Goal: Browse casually: Explore the website without a specific task or goal

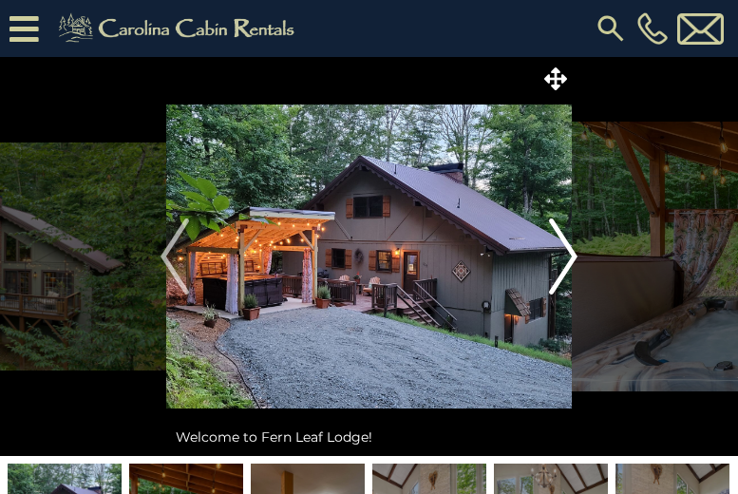
click at [573, 256] on img "Next" at bounding box center [563, 256] width 28 height 76
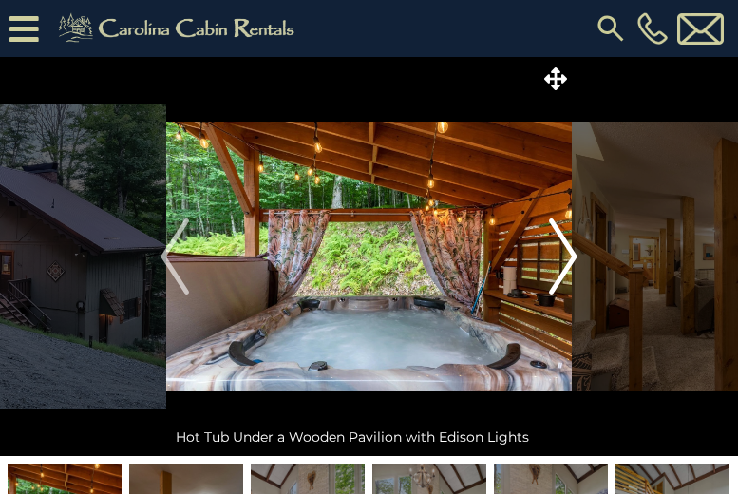
click at [573, 256] on img "Next" at bounding box center [563, 256] width 28 height 76
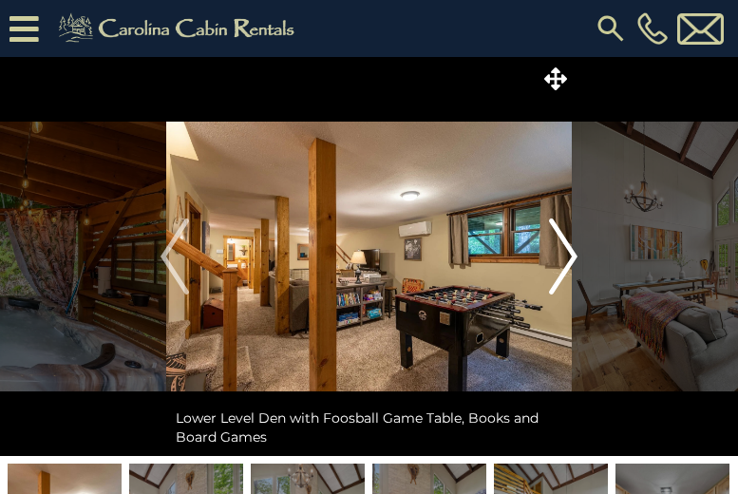
click at [573, 256] on img "Next" at bounding box center [563, 256] width 28 height 76
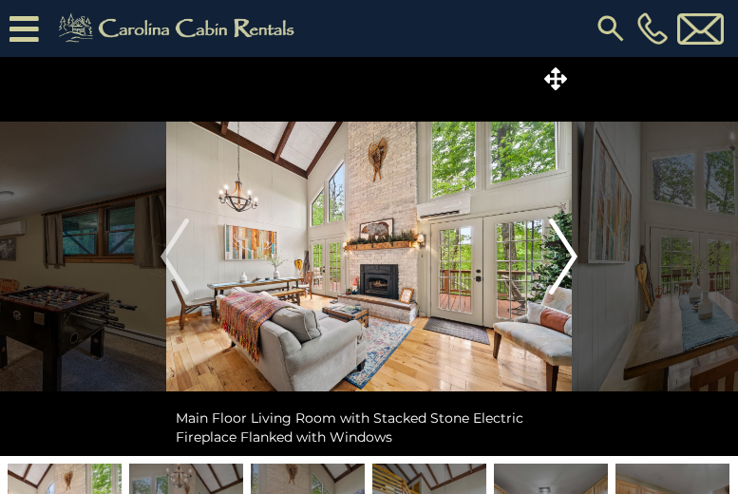
click at [573, 256] on img "Next" at bounding box center [563, 256] width 28 height 76
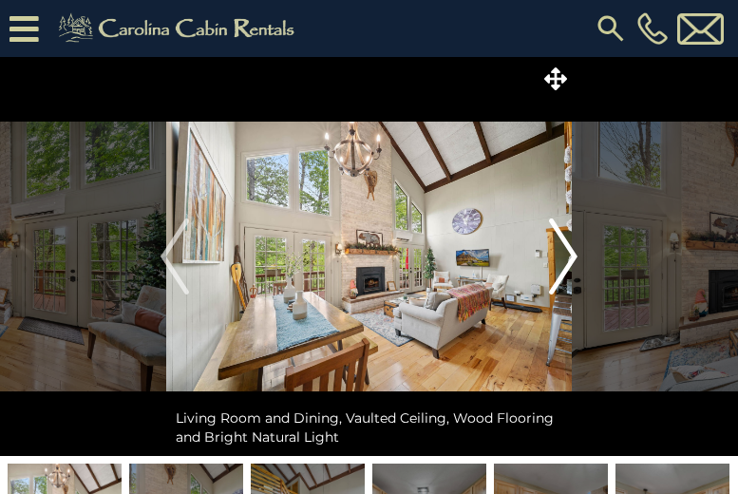
click at [573, 256] on img "Next" at bounding box center [563, 256] width 28 height 76
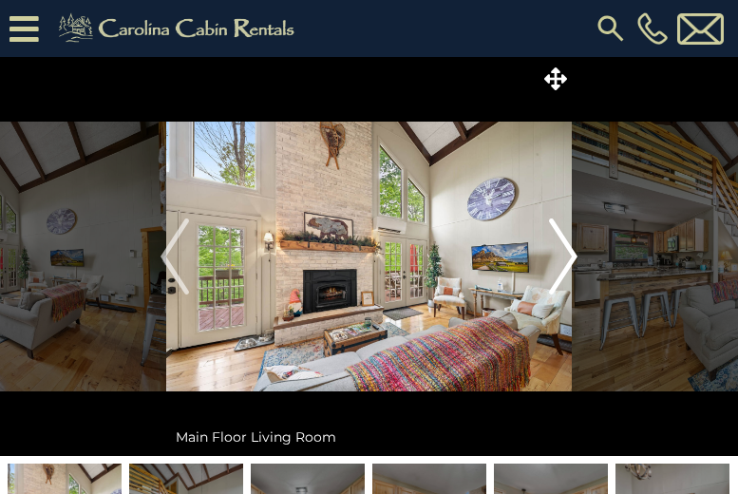
click at [573, 256] on img "Next" at bounding box center [563, 256] width 28 height 76
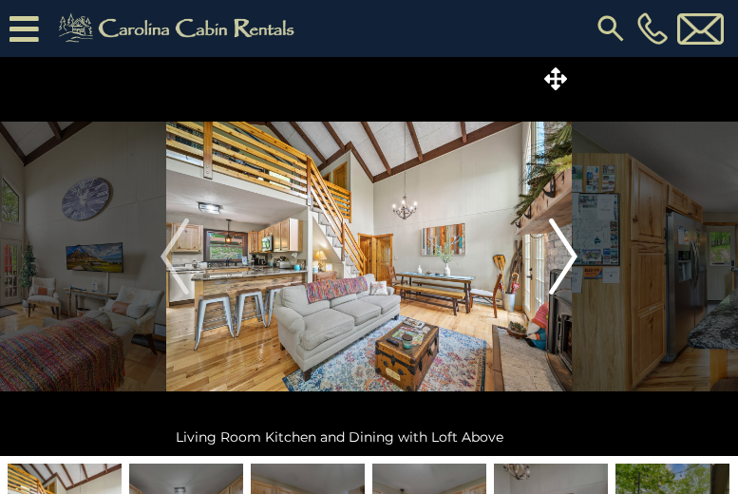
click at [573, 256] on img "Next" at bounding box center [563, 256] width 28 height 76
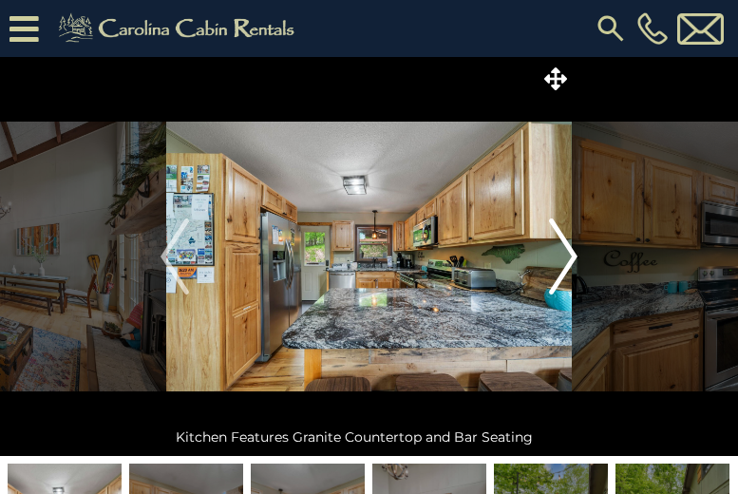
click at [573, 256] on img "Next" at bounding box center [563, 256] width 28 height 76
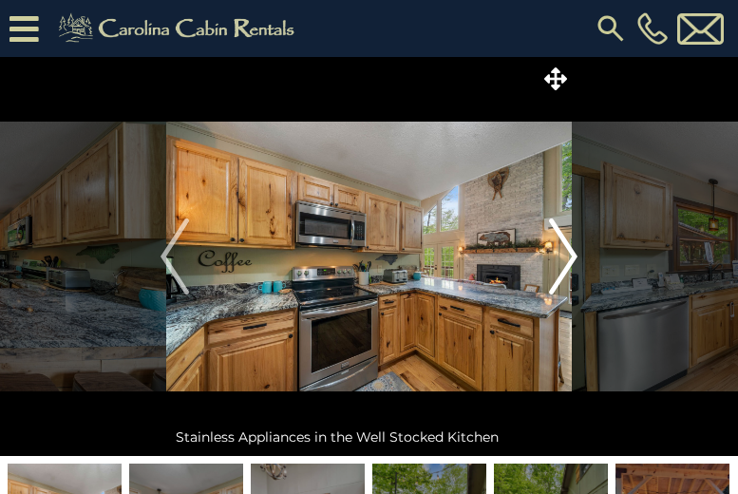
click at [573, 256] on img "Next" at bounding box center [563, 256] width 28 height 76
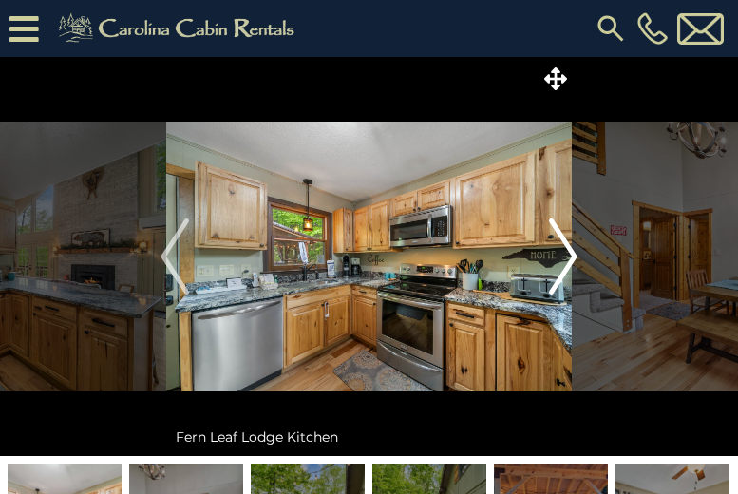
click at [573, 256] on img "Next" at bounding box center [563, 256] width 28 height 76
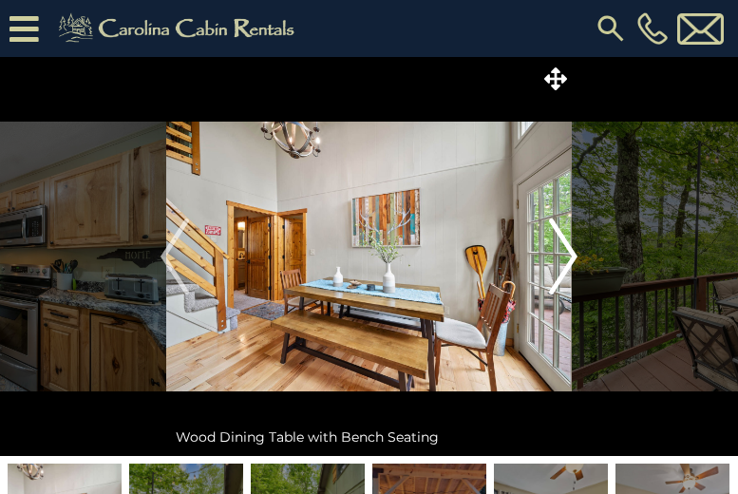
click at [573, 256] on img "Next" at bounding box center [563, 256] width 28 height 76
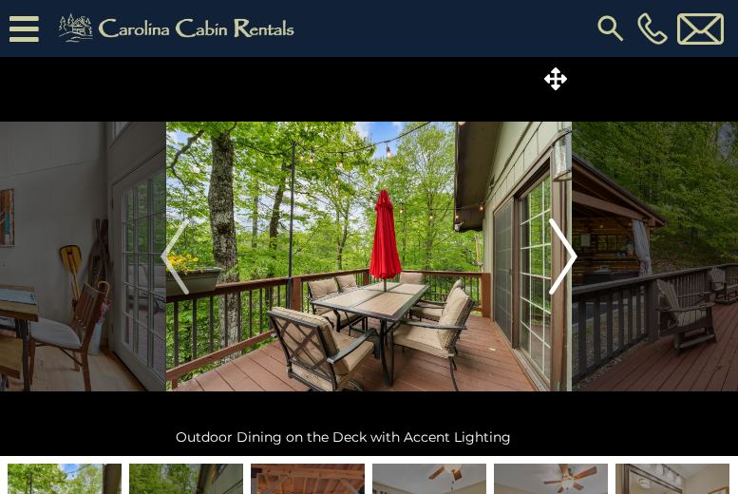
click at [573, 256] on img "Next" at bounding box center [563, 256] width 28 height 76
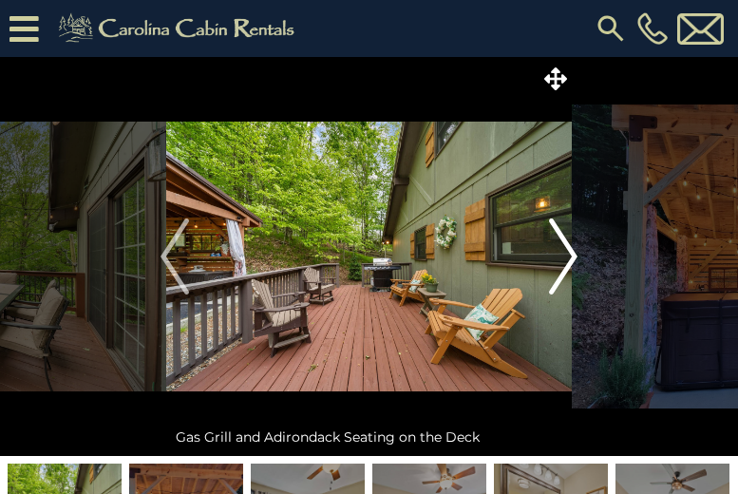
click at [573, 256] on img "Next" at bounding box center [563, 256] width 28 height 76
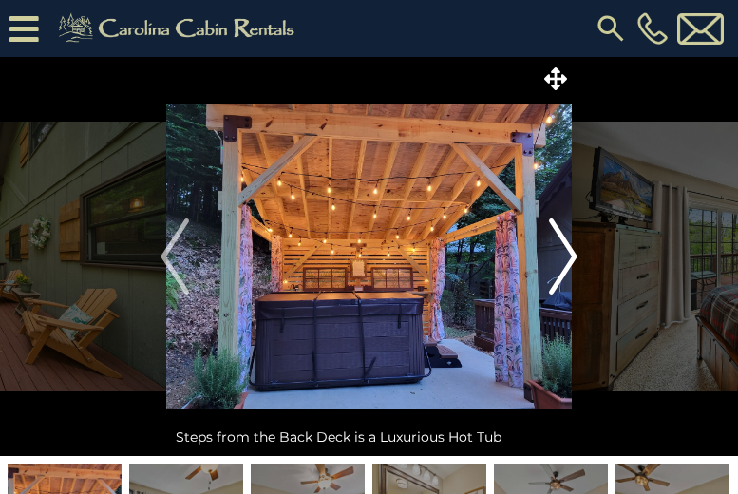
click at [573, 256] on img "Next" at bounding box center [563, 256] width 28 height 76
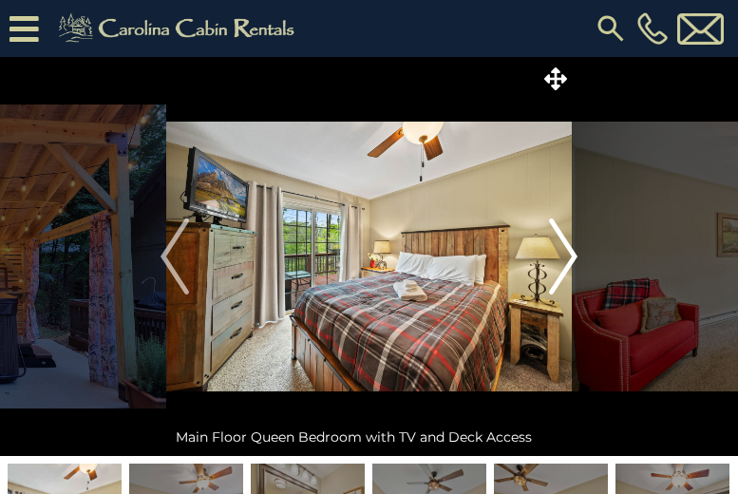
click at [573, 256] on img "Next" at bounding box center [563, 256] width 28 height 76
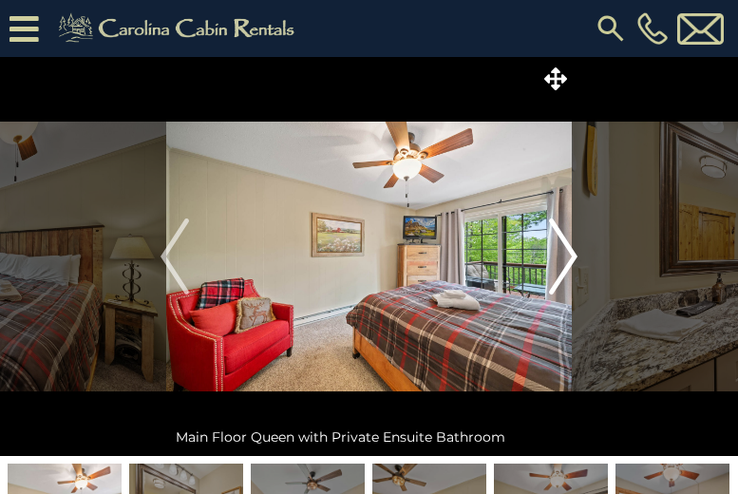
click at [573, 256] on img "Next" at bounding box center [563, 256] width 28 height 76
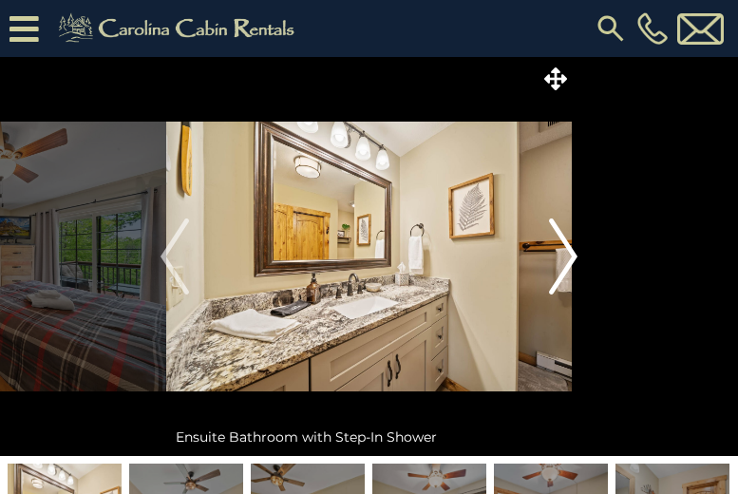
click at [573, 256] on img "Next" at bounding box center [563, 256] width 28 height 76
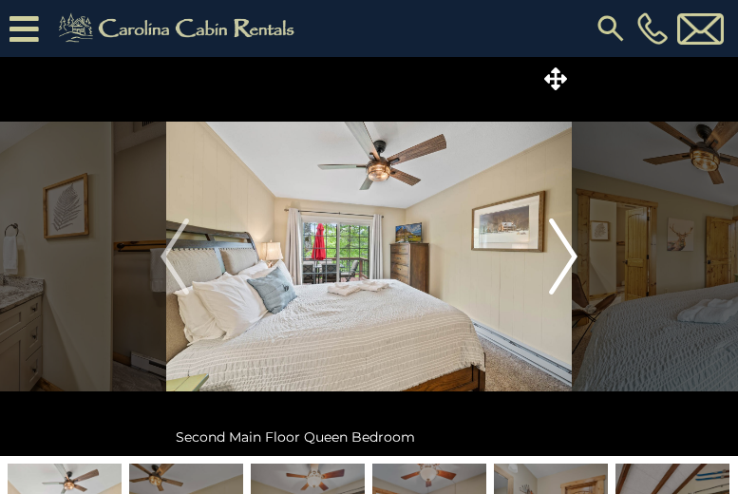
click at [573, 256] on img "Next" at bounding box center [563, 256] width 28 height 76
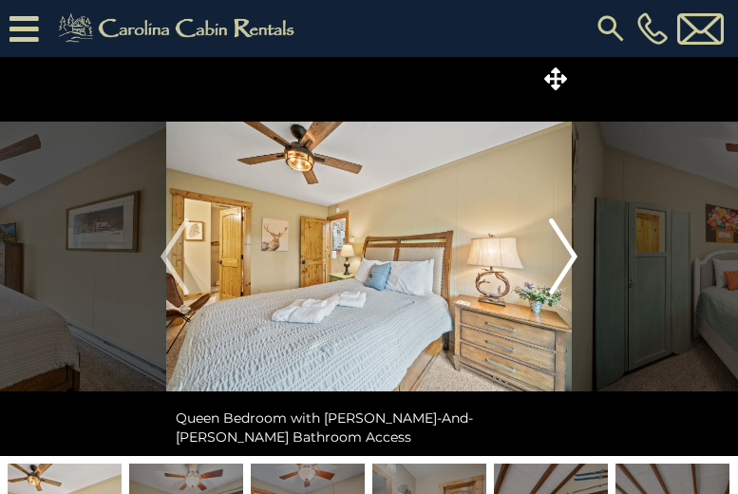
click at [573, 256] on img "Next" at bounding box center [563, 256] width 28 height 76
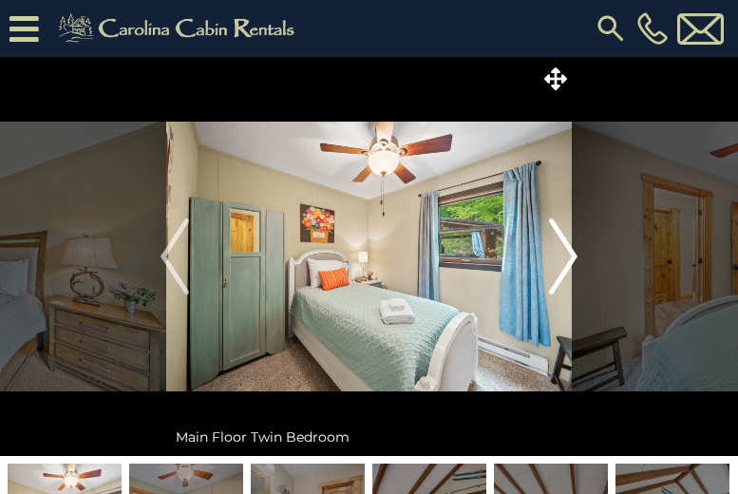
click at [573, 256] on img "Next" at bounding box center [563, 256] width 28 height 76
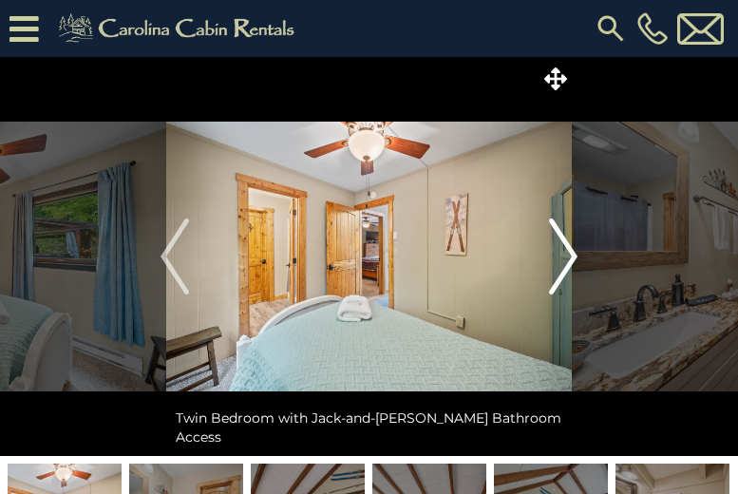
click at [573, 256] on img "Next" at bounding box center [563, 256] width 28 height 76
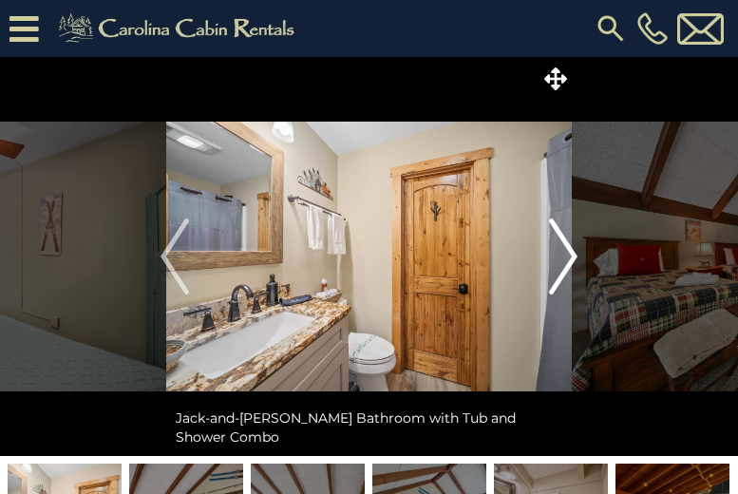
click at [573, 256] on img "Next" at bounding box center [563, 256] width 28 height 76
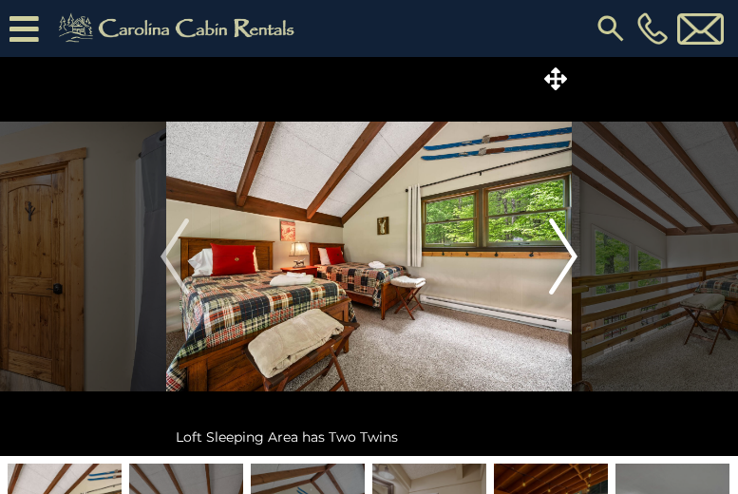
click at [573, 256] on img "Next" at bounding box center [563, 256] width 28 height 76
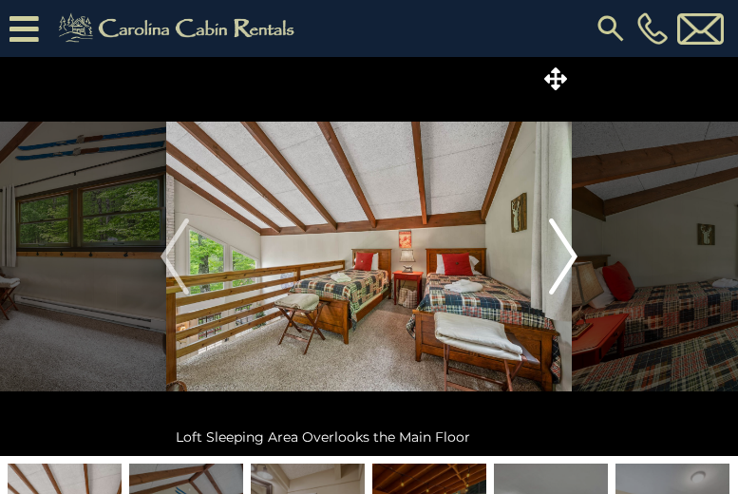
click at [573, 256] on img "Next" at bounding box center [563, 256] width 28 height 76
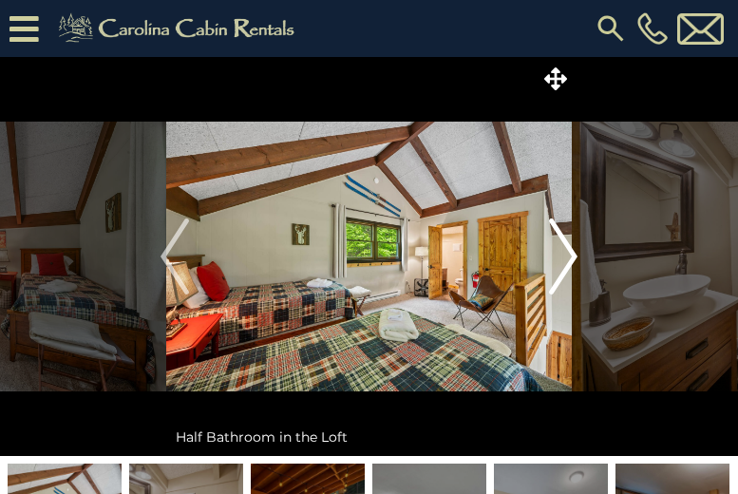
click at [573, 256] on img "Next" at bounding box center [563, 256] width 28 height 76
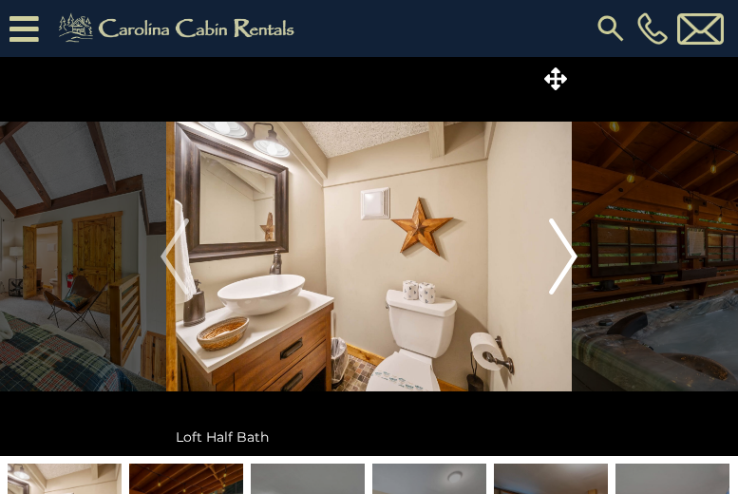
click at [573, 256] on img "Next" at bounding box center [563, 256] width 28 height 76
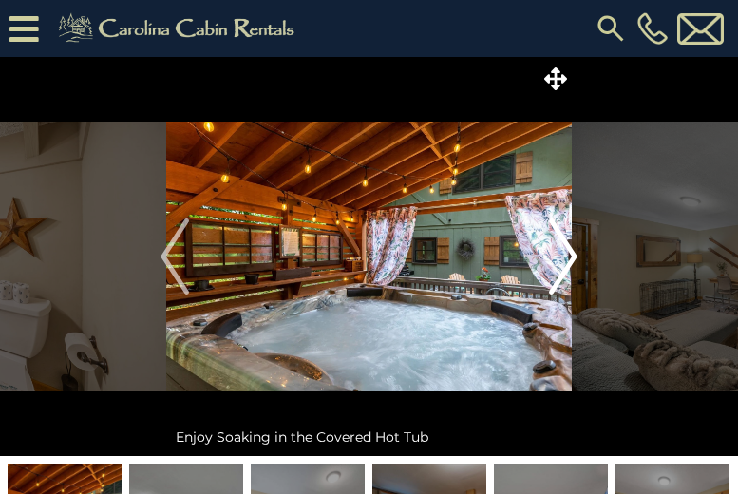
click at [573, 256] on img "Next" at bounding box center [563, 256] width 28 height 76
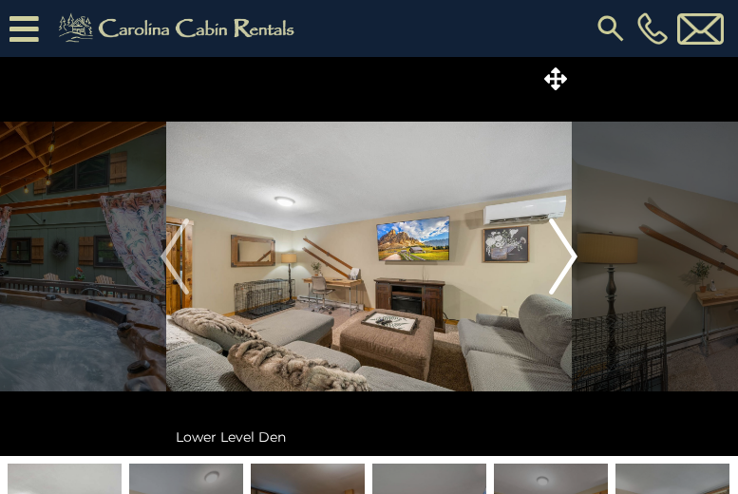
click at [573, 256] on img "Next" at bounding box center [563, 256] width 28 height 76
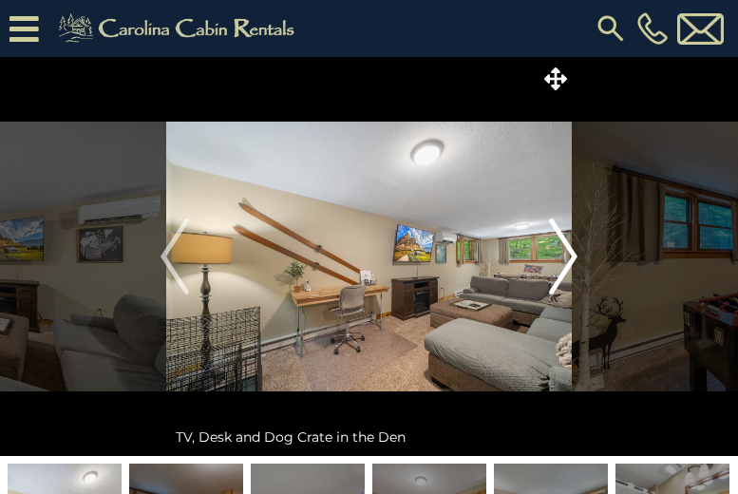
click at [573, 256] on img "Next" at bounding box center [563, 256] width 28 height 76
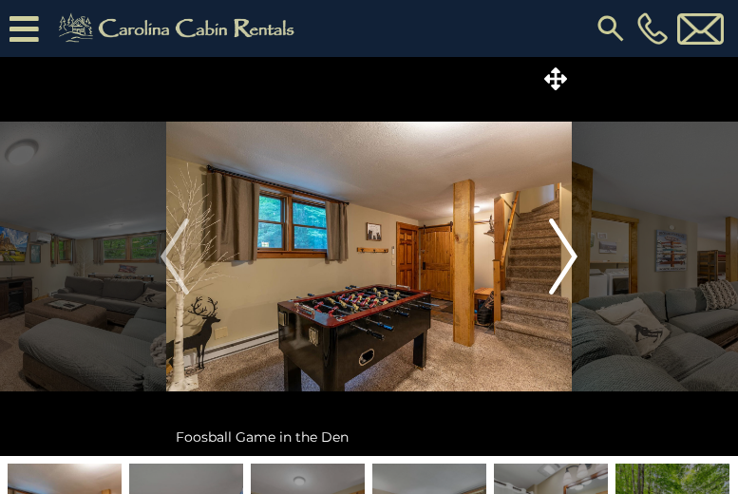
click at [573, 256] on img "Next" at bounding box center [563, 256] width 28 height 76
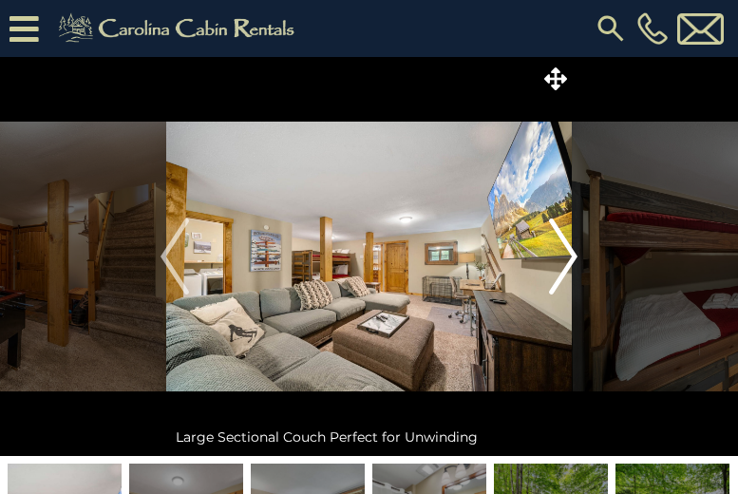
click at [573, 256] on img "Next" at bounding box center [563, 256] width 28 height 76
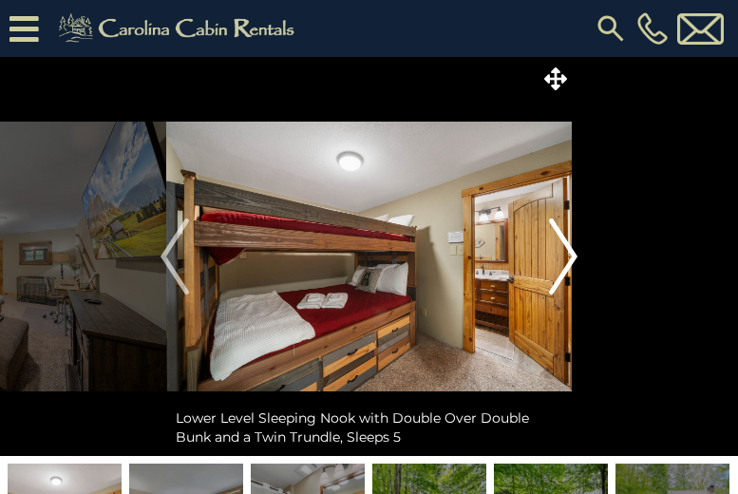
click at [573, 256] on img "Next" at bounding box center [563, 256] width 28 height 76
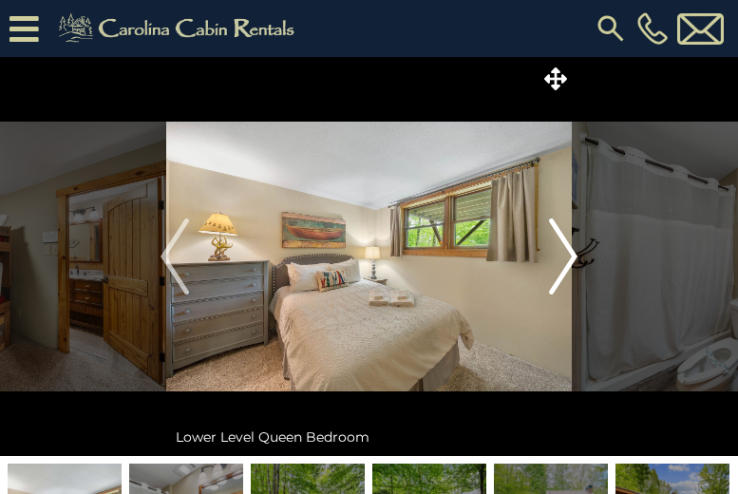
click at [573, 256] on img "Next" at bounding box center [563, 256] width 28 height 76
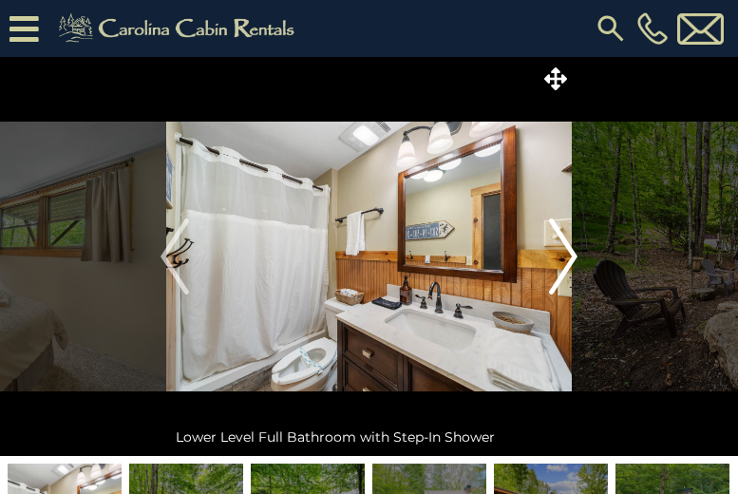
click at [573, 256] on img "Next" at bounding box center [563, 256] width 28 height 76
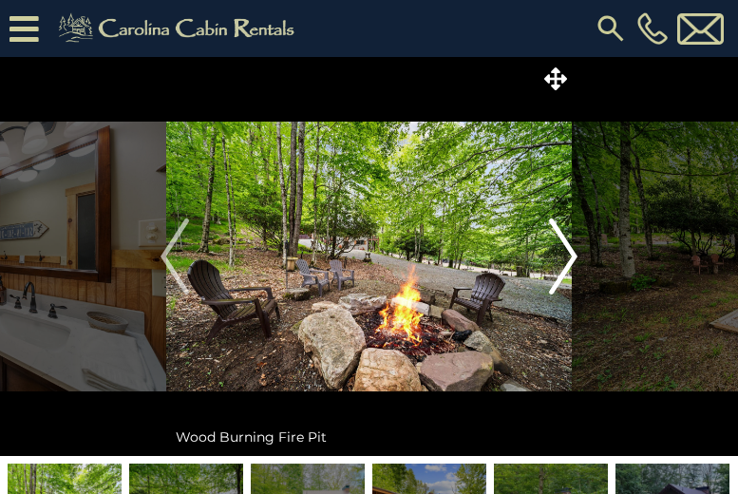
click at [573, 256] on img "Next" at bounding box center [563, 256] width 28 height 76
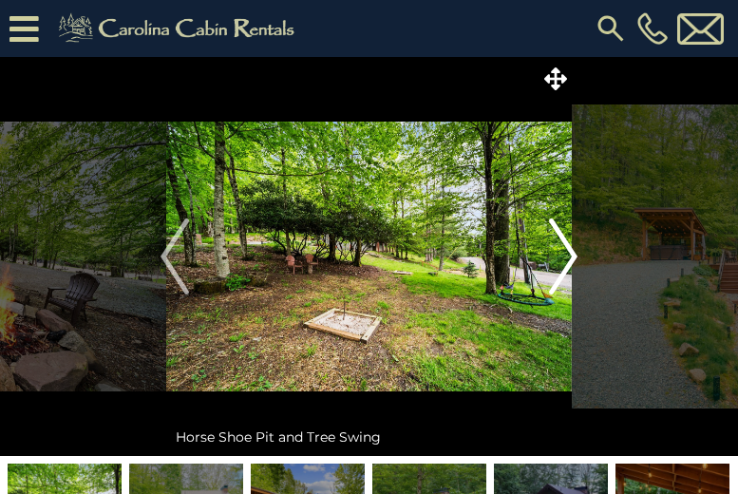
click at [573, 256] on img "Next" at bounding box center [563, 256] width 28 height 76
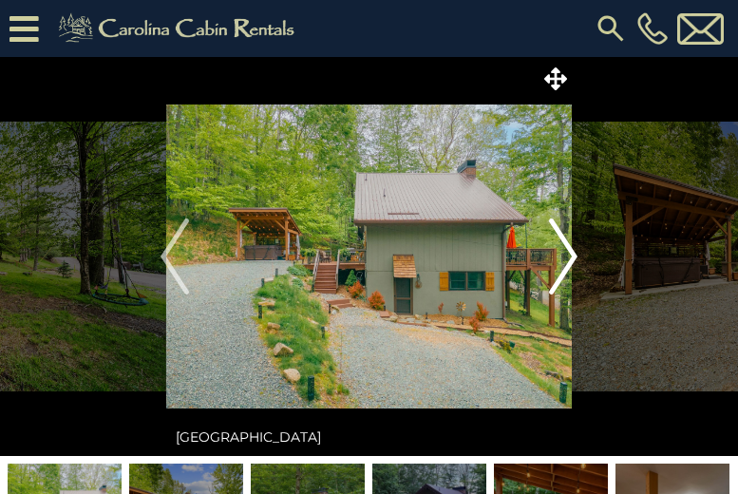
click at [573, 256] on img "Next" at bounding box center [563, 256] width 28 height 76
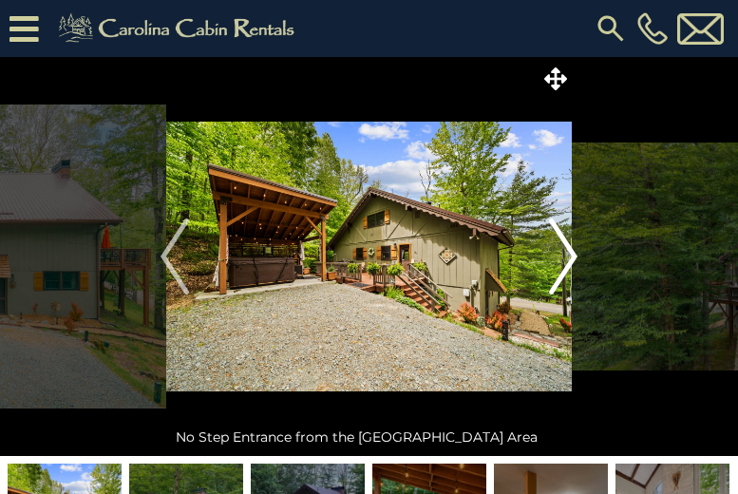
click at [573, 256] on img "Next" at bounding box center [563, 256] width 28 height 76
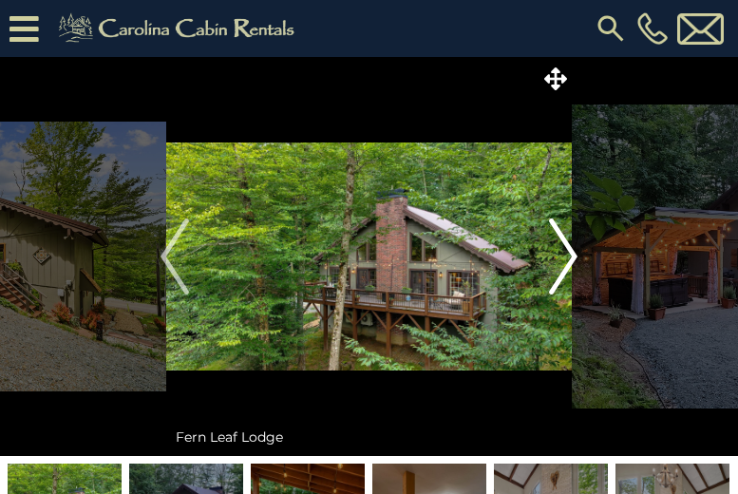
click at [573, 256] on img "Next" at bounding box center [563, 256] width 28 height 76
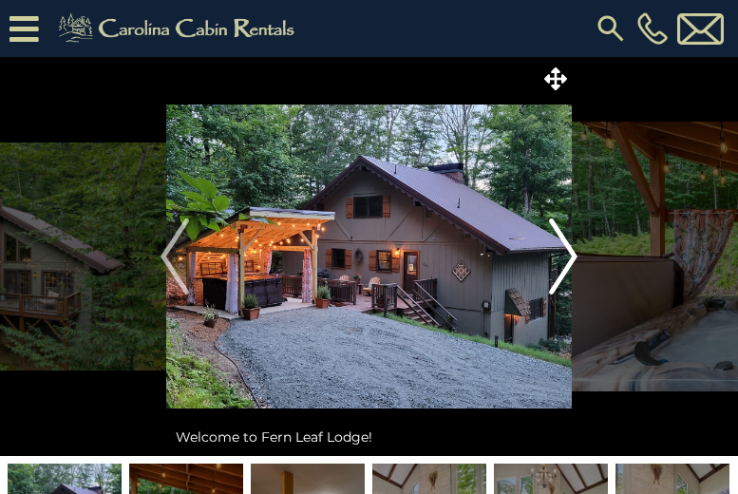
click at [573, 256] on img "Next" at bounding box center [563, 256] width 28 height 76
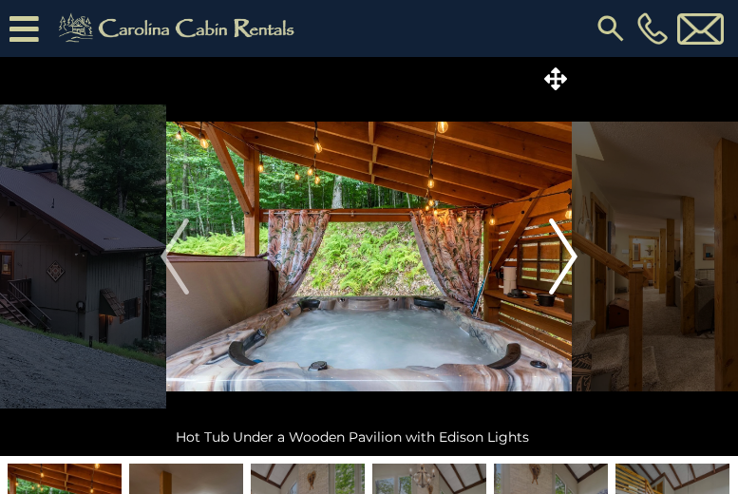
click at [573, 256] on img "Next" at bounding box center [563, 256] width 28 height 76
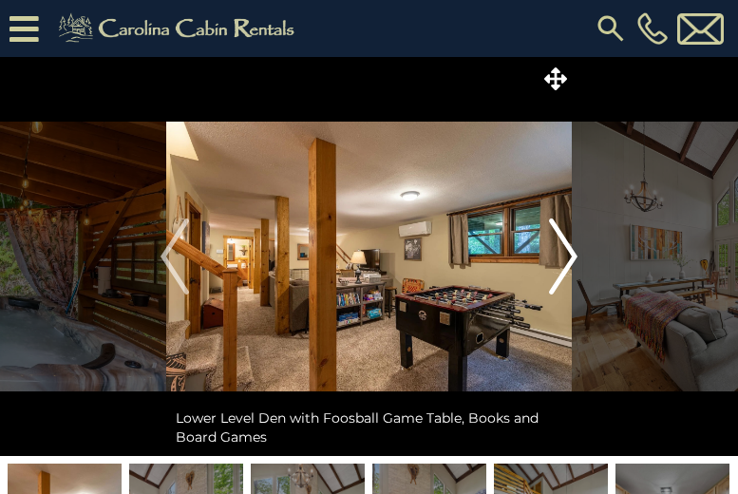
click at [573, 256] on img "Next" at bounding box center [563, 256] width 28 height 76
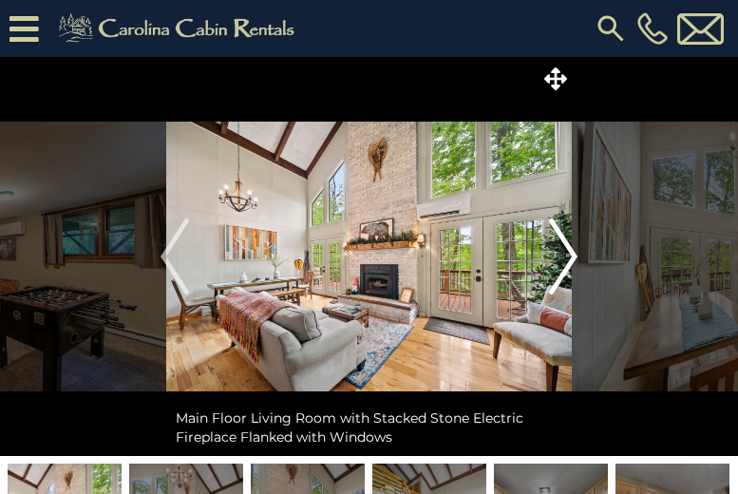
click at [573, 256] on img "Next" at bounding box center [563, 256] width 28 height 76
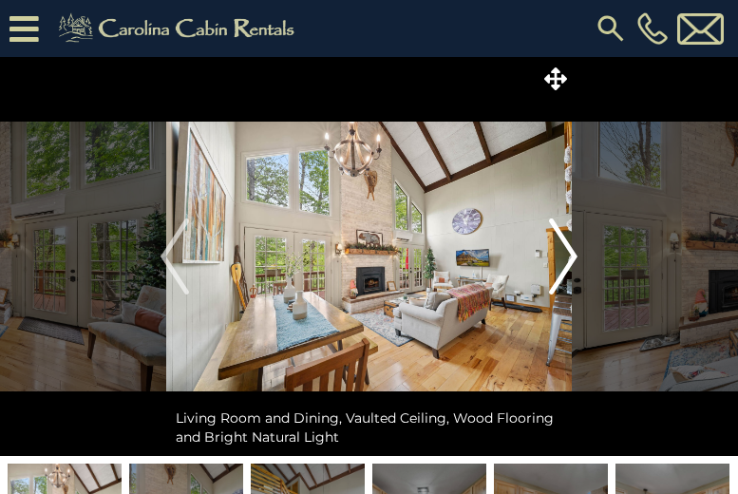
click at [573, 256] on img "Next" at bounding box center [563, 256] width 28 height 76
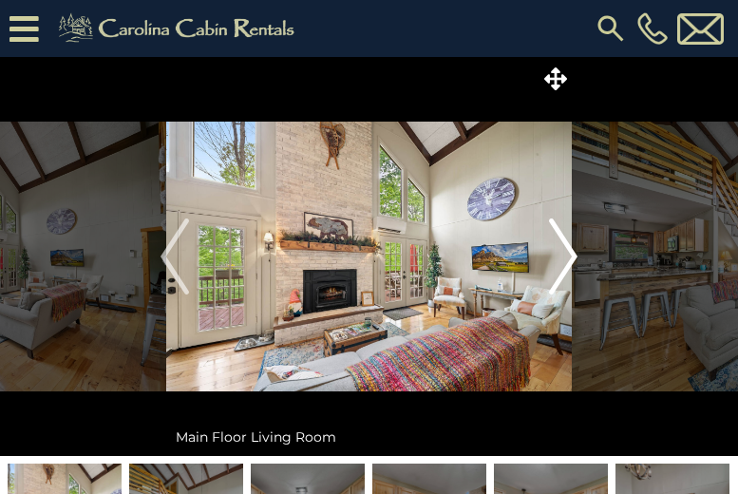
click at [573, 256] on img "Next" at bounding box center [563, 256] width 28 height 76
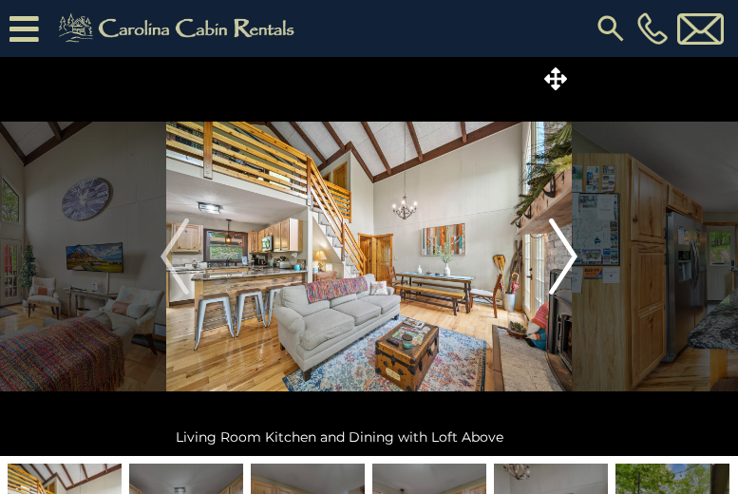
click at [573, 256] on img "Next" at bounding box center [563, 256] width 28 height 76
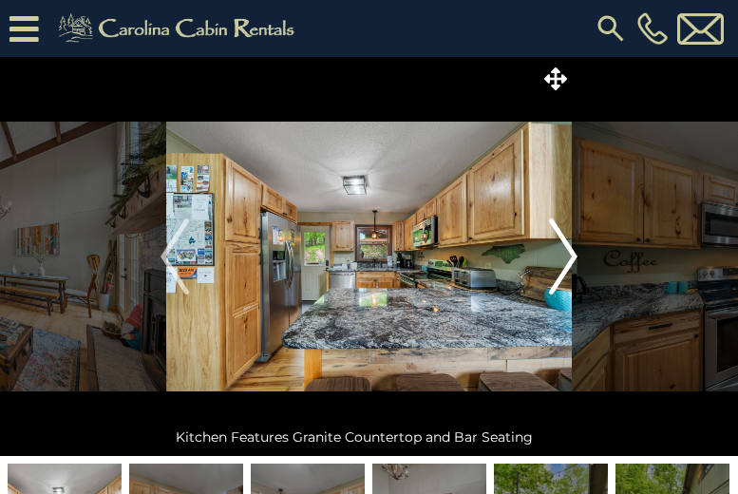
click at [573, 256] on img "Next" at bounding box center [563, 256] width 28 height 76
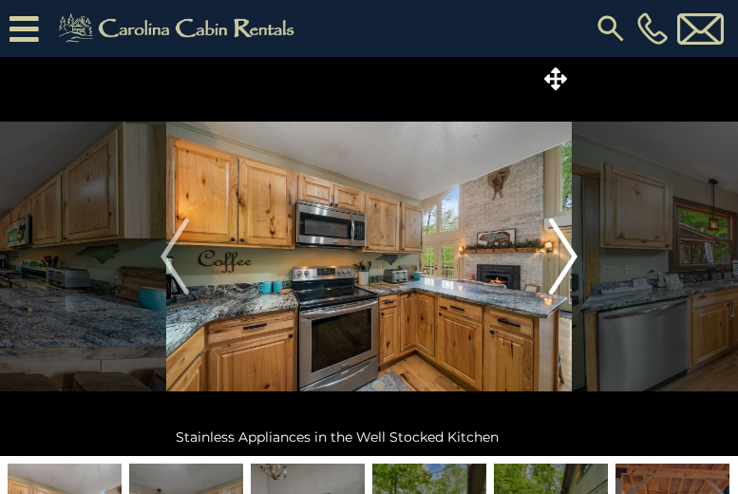
click at [573, 256] on img "Next" at bounding box center [563, 256] width 28 height 76
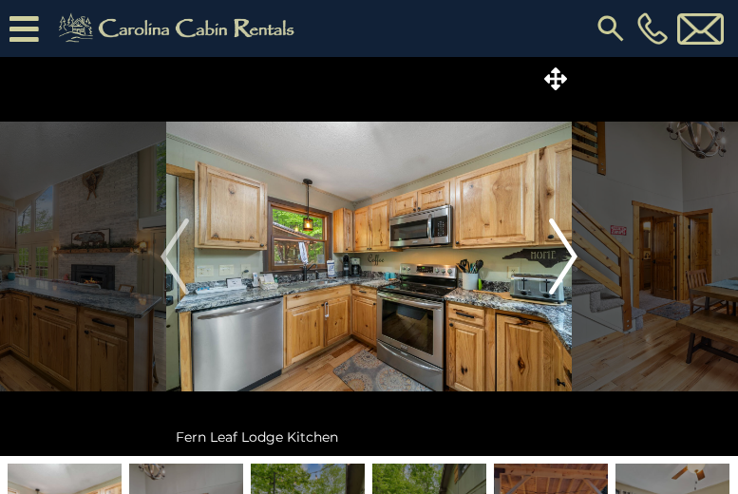
click at [573, 256] on img "Next" at bounding box center [563, 256] width 28 height 76
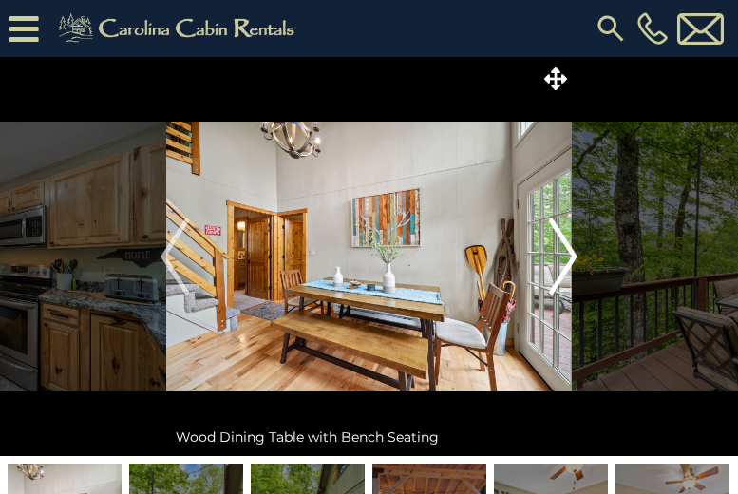
click at [573, 256] on img "Next" at bounding box center [563, 256] width 28 height 76
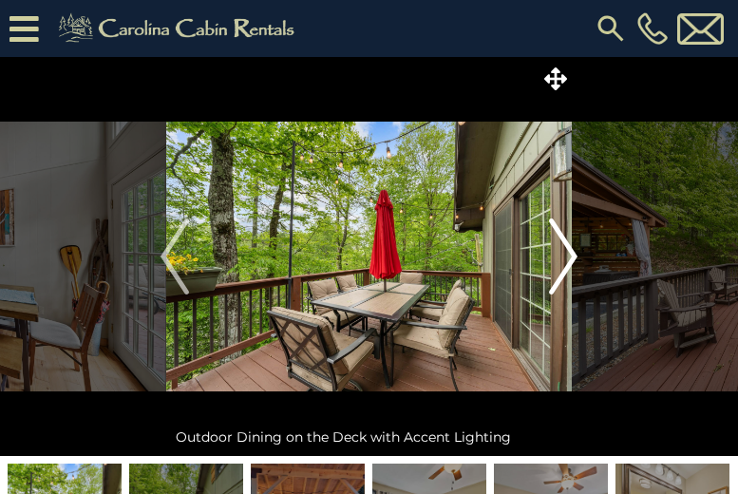
click at [573, 256] on img "Next" at bounding box center [563, 256] width 28 height 76
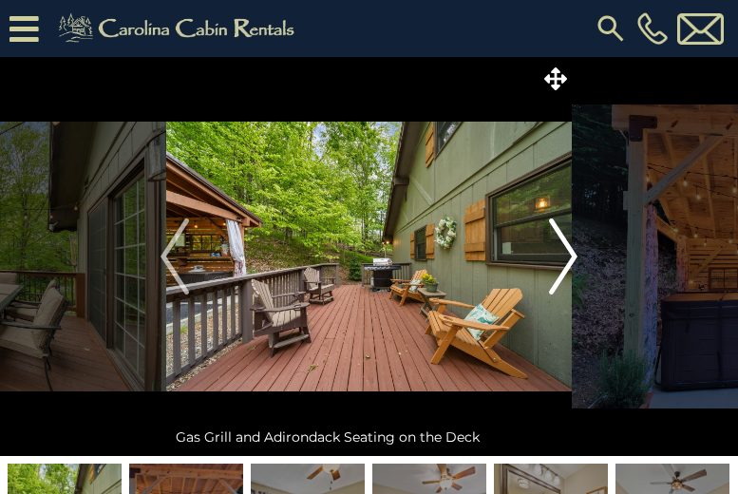
click at [573, 256] on img "Next" at bounding box center [563, 256] width 28 height 76
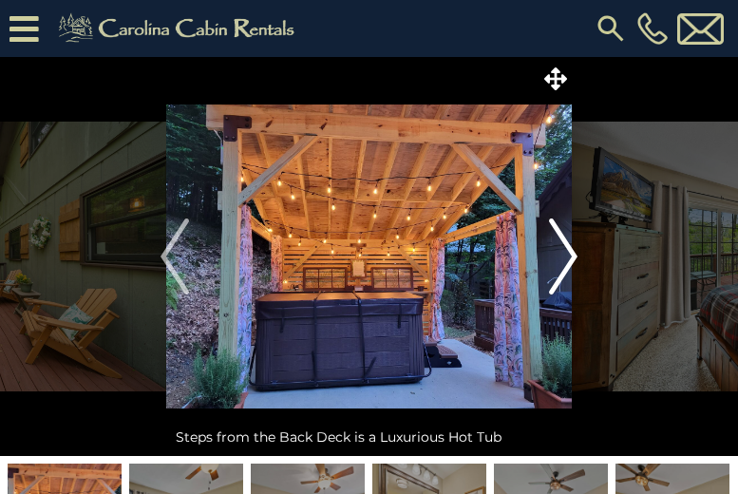
click at [573, 256] on img "Next" at bounding box center [563, 256] width 28 height 76
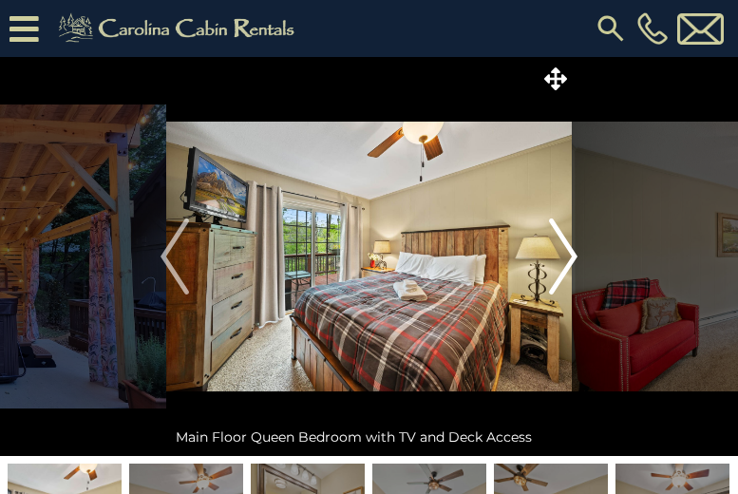
click at [573, 256] on img "Next" at bounding box center [563, 256] width 28 height 76
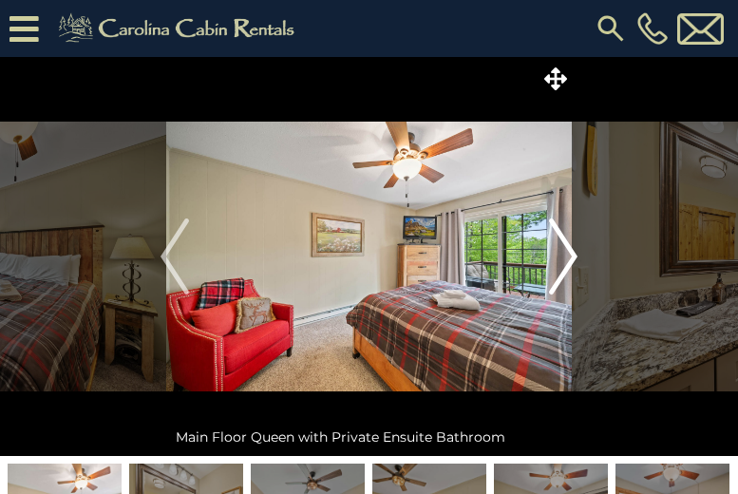
click at [573, 256] on img "Next" at bounding box center [563, 256] width 28 height 76
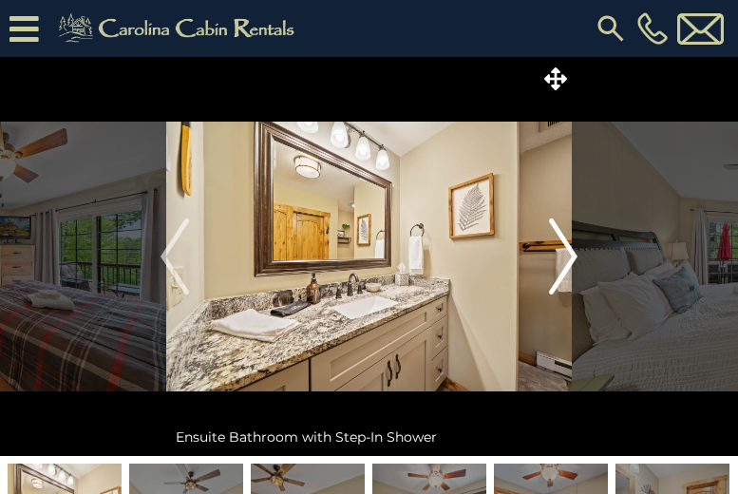
click at [573, 256] on img "Next" at bounding box center [563, 256] width 28 height 76
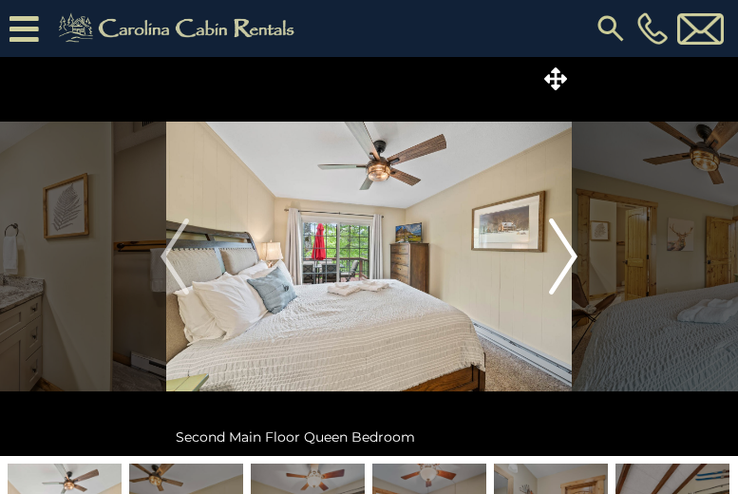
click at [573, 256] on img "Next" at bounding box center [563, 256] width 28 height 76
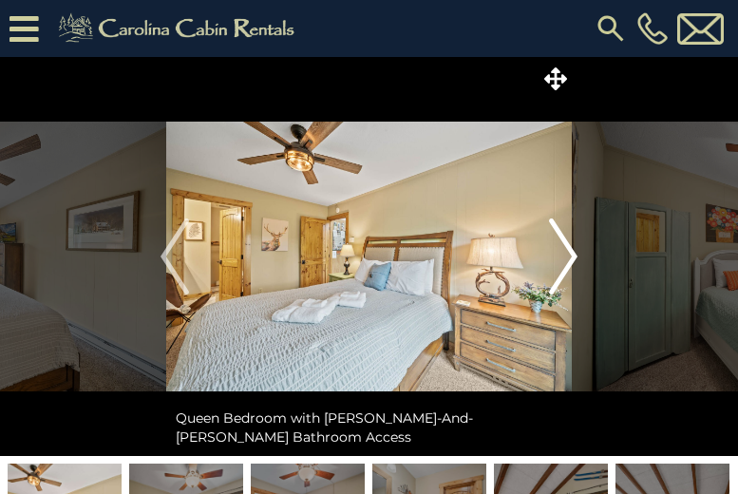
click at [573, 256] on img "Next" at bounding box center [563, 256] width 28 height 76
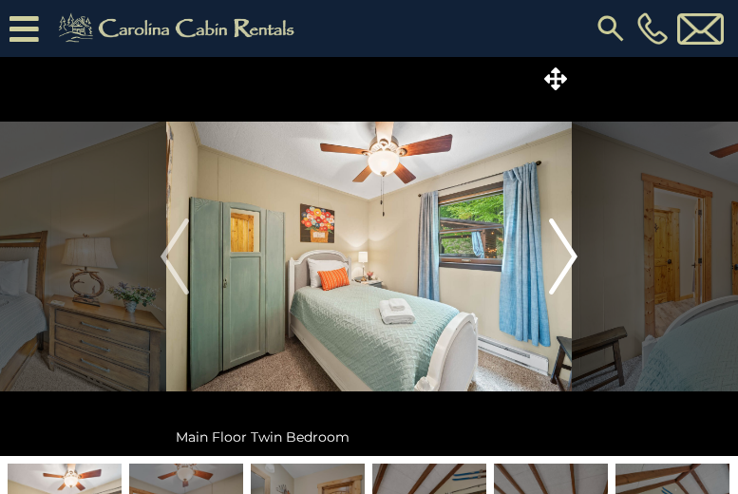
click at [573, 256] on img "Next" at bounding box center [563, 256] width 28 height 76
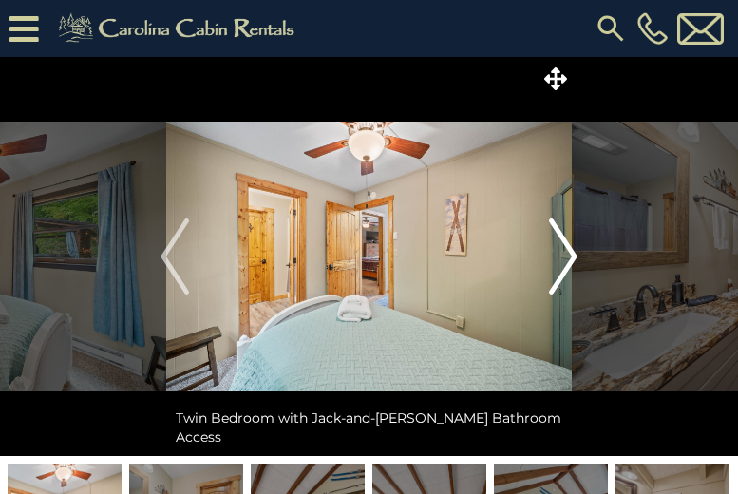
click at [573, 256] on img "Next" at bounding box center [563, 256] width 28 height 76
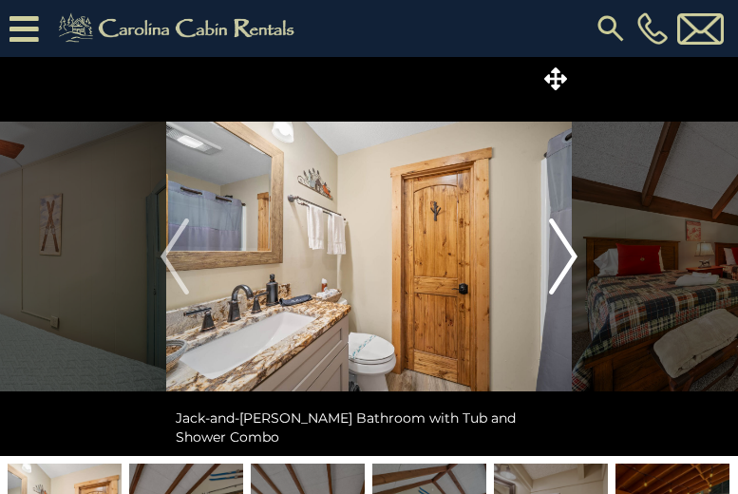
click at [573, 256] on img "Next" at bounding box center [563, 256] width 28 height 76
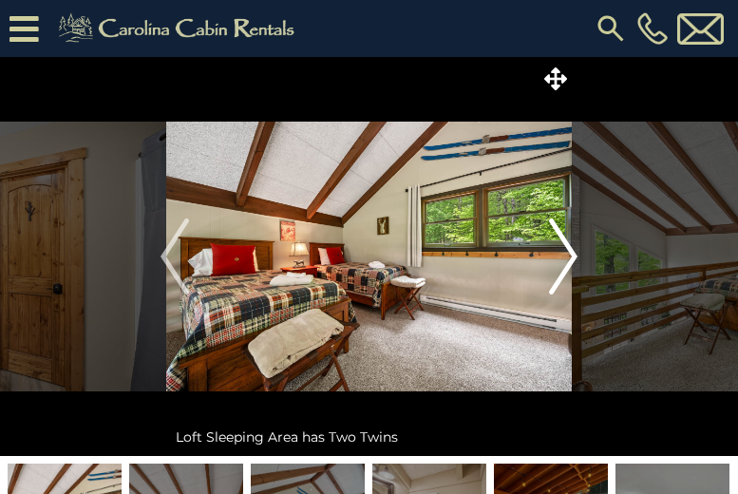
click at [573, 256] on img "Next" at bounding box center [563, 256] width 28 height 76
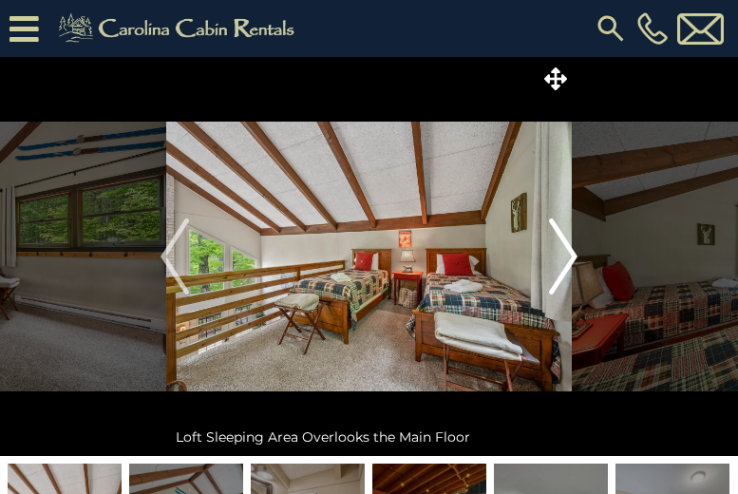
click at [573, 256] on img "Next" at bounding box center [563, 256] width 28 height 76
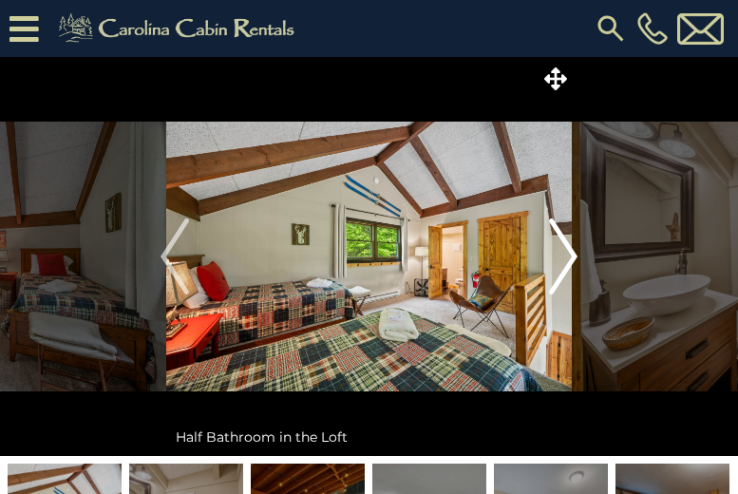
click at [573, 256] on img "Next" at bounding box center [563, 256] width 28 height 76
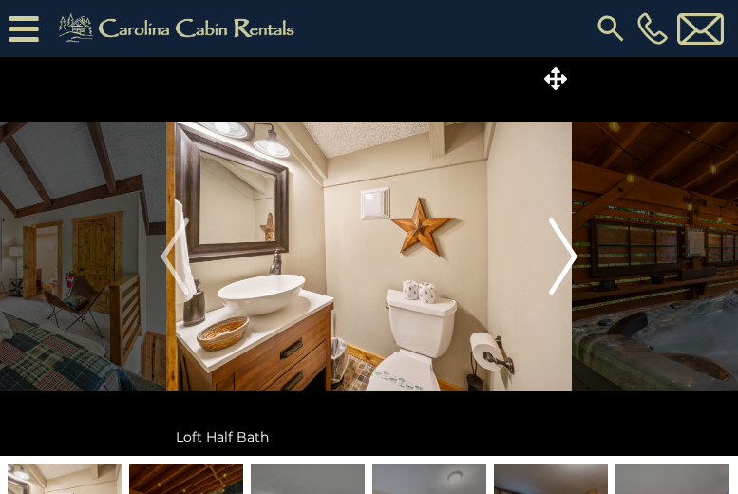
click at [573, 256] on img "Next" at bounding box center [563, 256] width 28 height 76
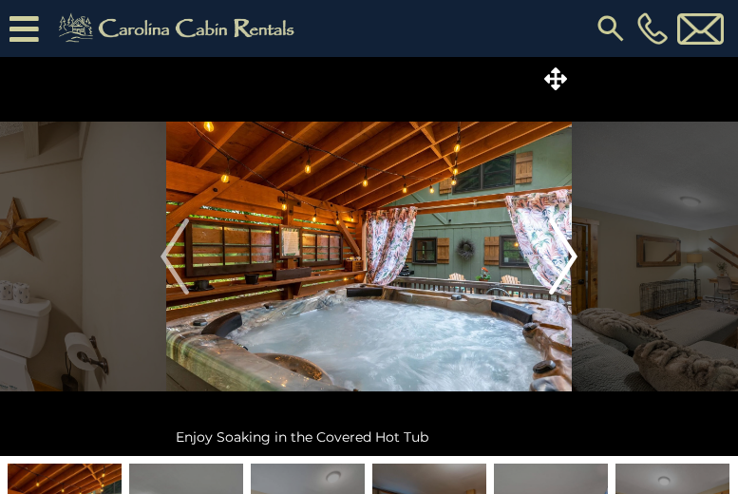
click at [573, 256] on img "Next" at bounding box center [563, 256] width 28 height 76
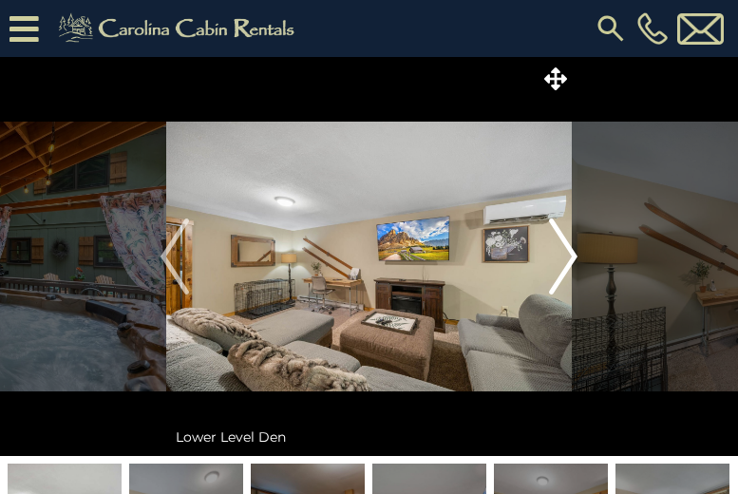
click at [573, 256] on img "Next" at bounding box center [563, 256] width 28 height 76
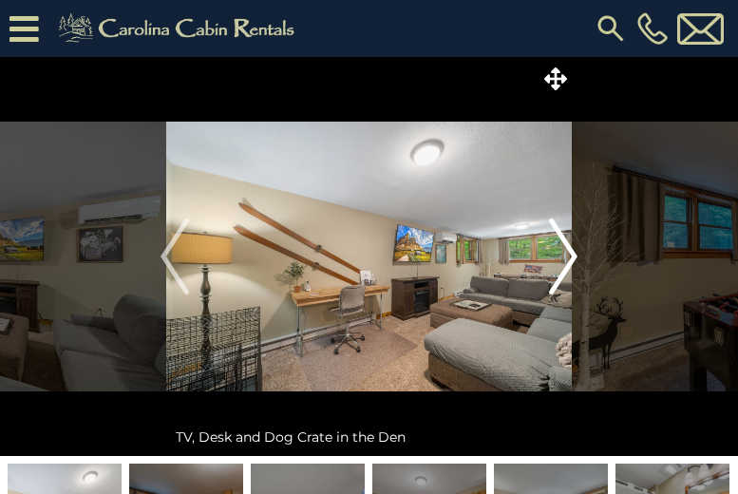
click at [573, 256] on img "Next" at bounding box center [563, 256] width 28 height 76
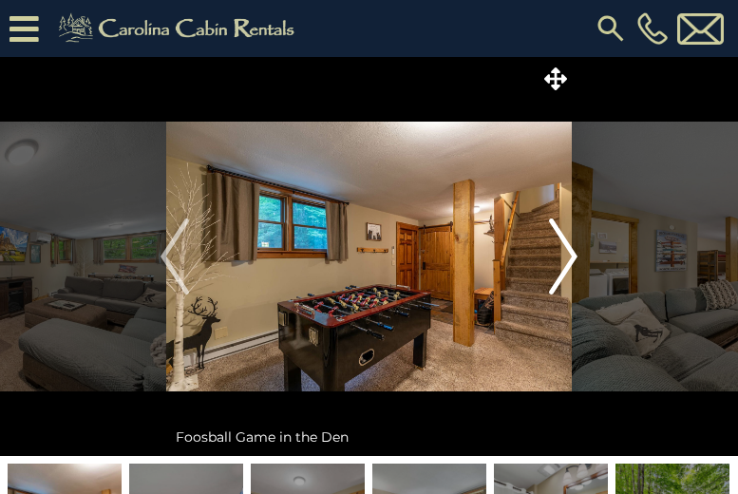
click at [573, 256] on img "Next" at bounding box center [563, 256] width 28 height 76
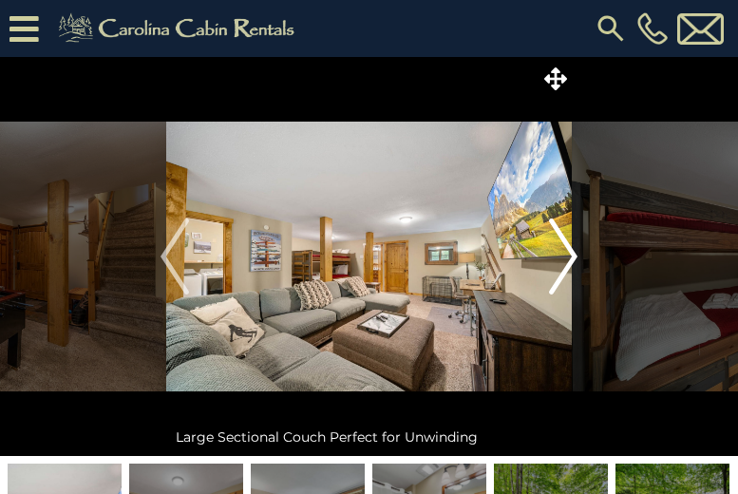
click at [573, 256] on img "Next" at bounding box center [563, 256] width 28 height 76
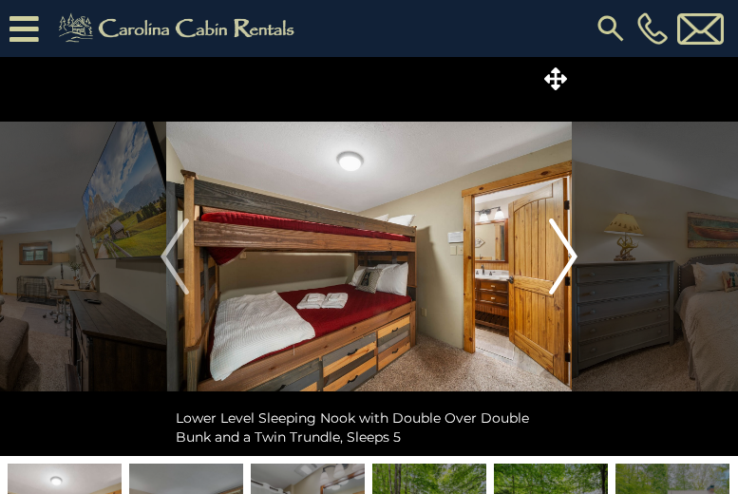
click at [573, 256] on img "Next" at bounding box center [563, 256] width 28 height 76
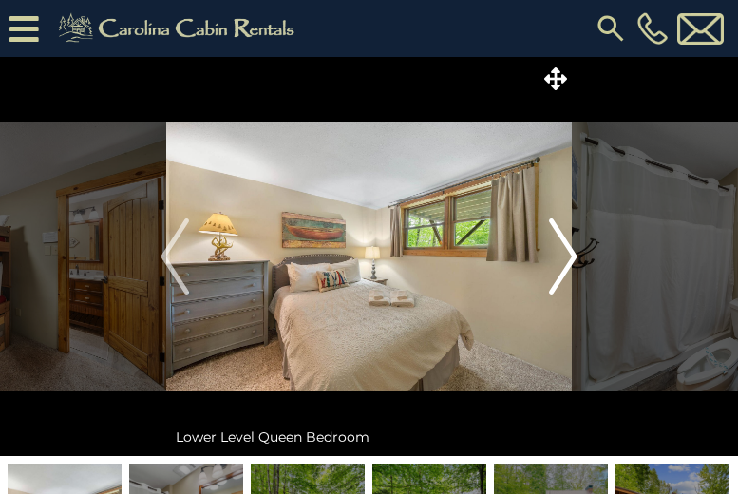
click at [573, 256] on img "Next" at bounding box center [563, 256] width 28 height 76
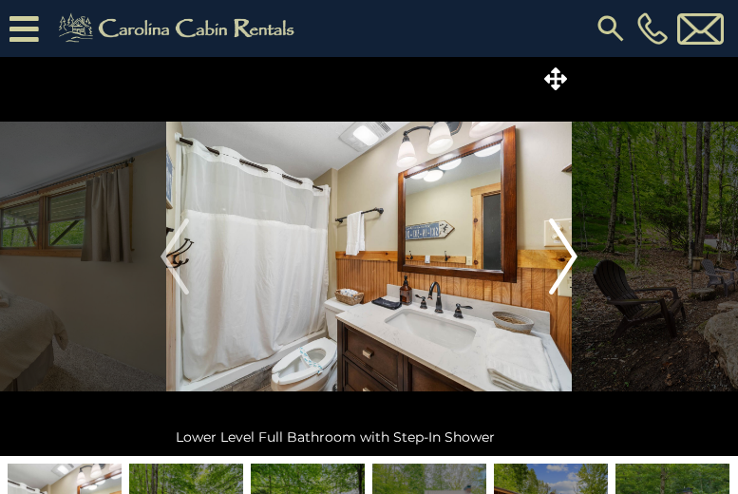
click at [573, 256] on img "Next" at bounding box center [563, 256] width 28 height 76
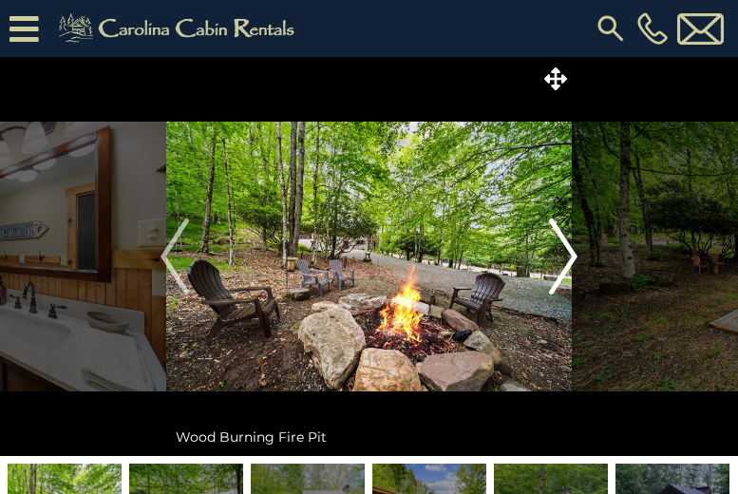
click at [573, 256] on img "Next" at bounding box center [563, 256] width 28 height 76
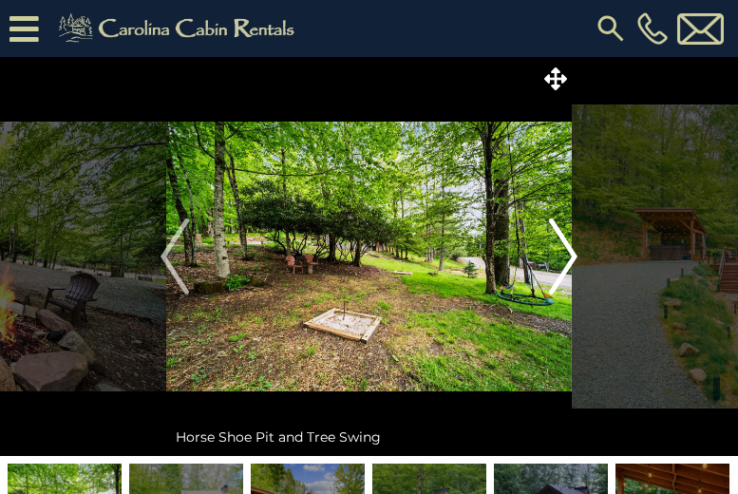
click at [573, 256] on img "Next" at bounding box center [563, 256] width 28 height 76
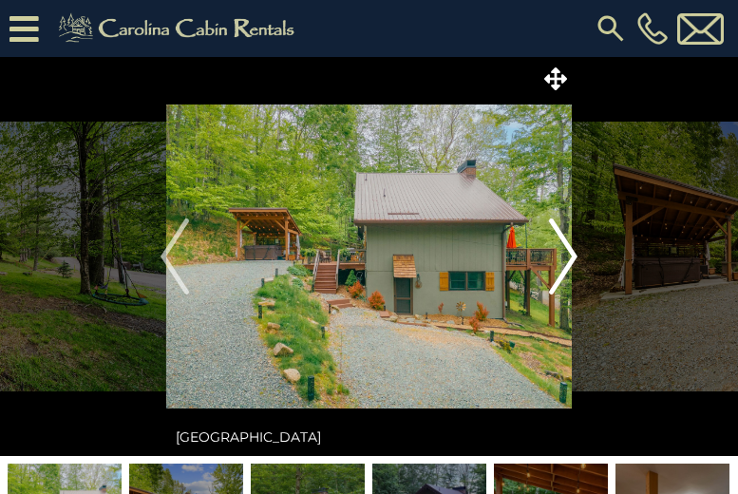
click at [573, 256] on img "Next" at bounding box center [563, 256] width 28 height 76
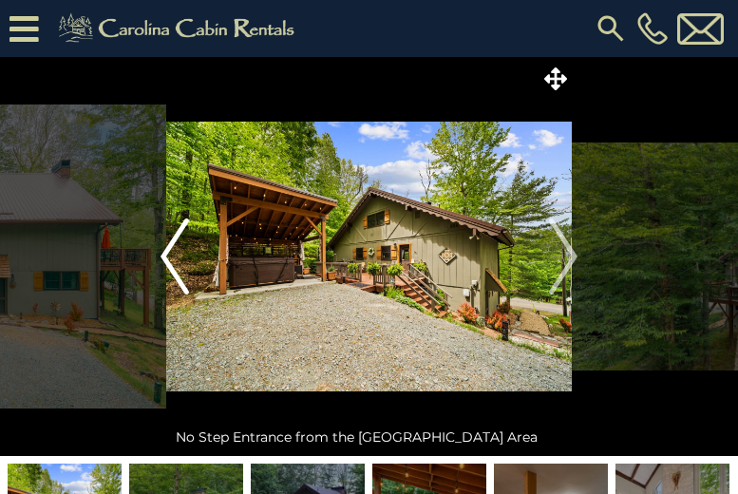
click at [162, 246] on img "Previous" at bounding box center [175, 256] width 28 height 76
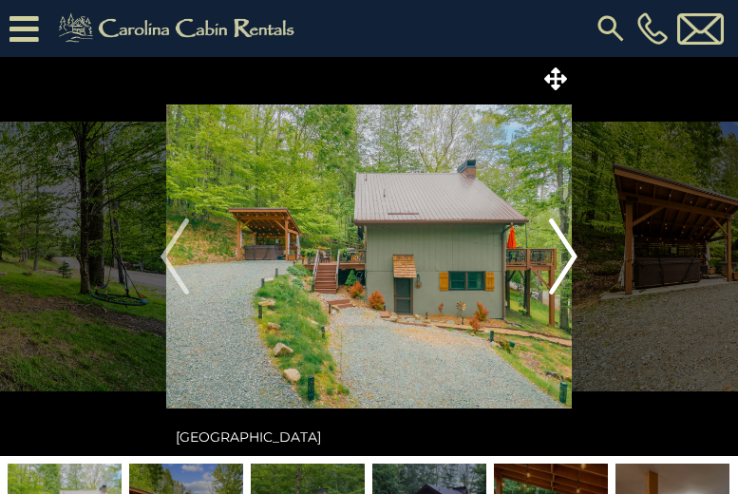
click at [576, 253] on img "Next" at bounding box center [563, 256] width 28 height 76
